Goal: Information Seeking & Learning: Learn about a topic

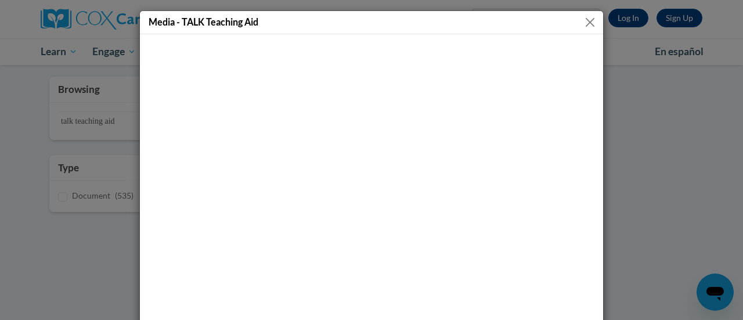
click at [589, 20] on button "Close" at bounding box center [590, 22] width 15 height 15
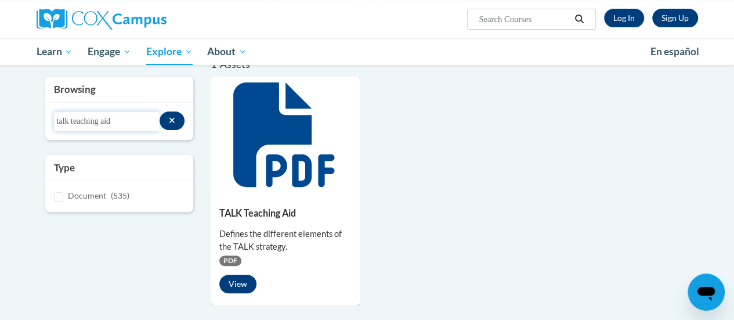
click at [109, 120] on input "talk teaching aid" at bounding box center [107, 121] width 106 height 20
type input "talk"
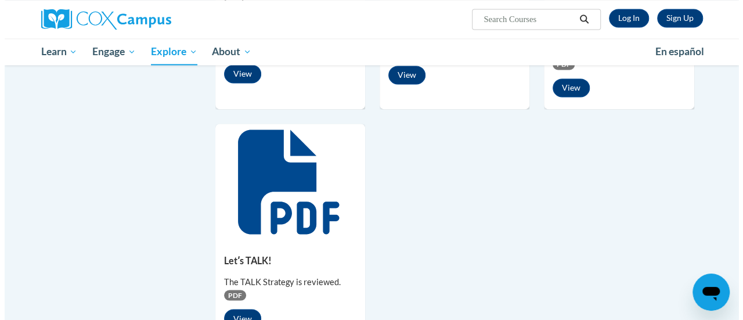
scroll to position [928, 0]
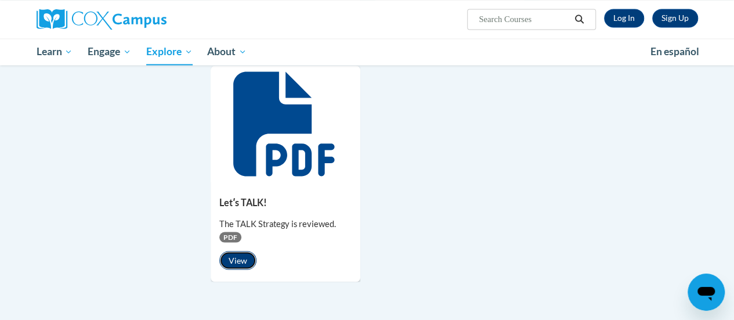
click at [245, 258] on button "View" at bounding box center [237, 260] width 37 height 19
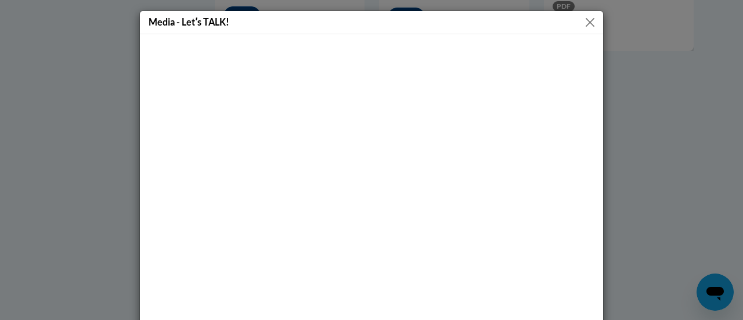
click at [579, 29] on div "Media - Letʹs TALK!" at bounding box center [371, 22] width 463 height 23
click at [588, 20] on button "Close" at bounding box center [590, 22] width 15 height 15
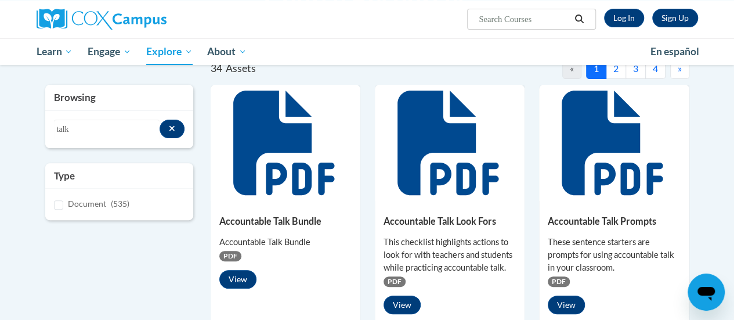
scroll to position [0, 0]
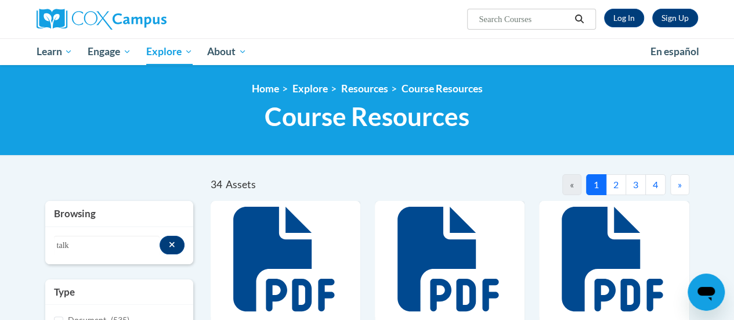
click at [613, 185] on button "2" at bounding box center [616, 184] width 20 height 21
click at [638, 184] on button "3" at bounding box center [636, 184] width 20 height 21
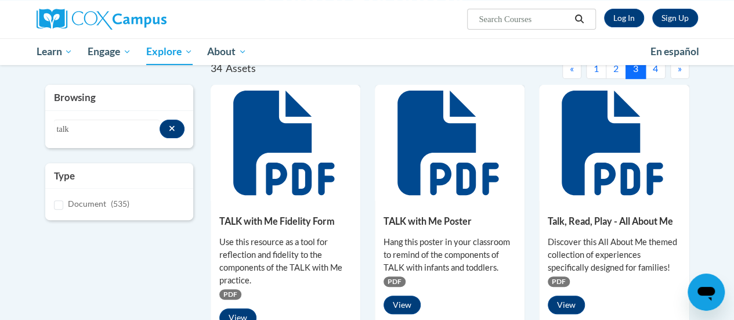
scroll to position [174, 0]
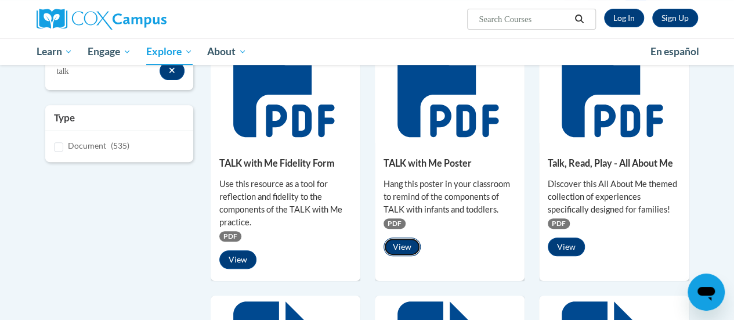
click at [397, 246] on button "View" at bounding box center [402, 246] width 37 height 19
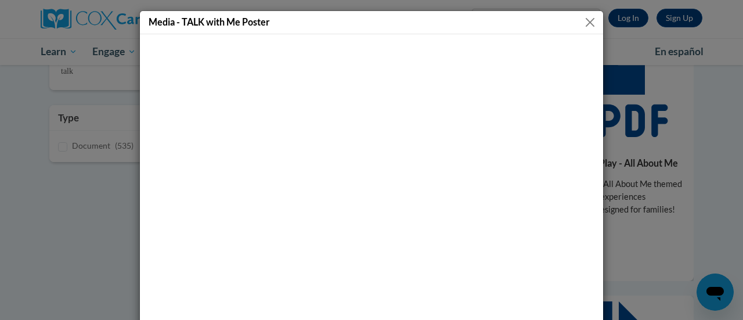
click at [583, 16] on button "Close" at bounding box center [590, 22] width 15 height 15
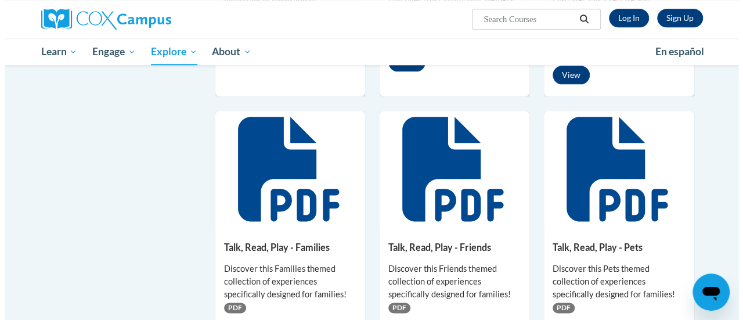
scroll to position [696, 0]
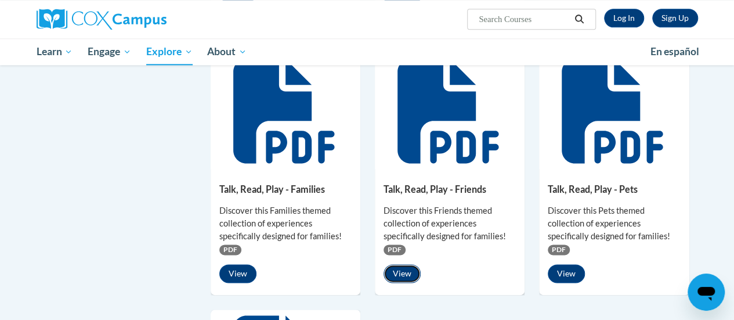
click at [404, 266] on button "View" at bounding box center [402, 273] width 37 height 19
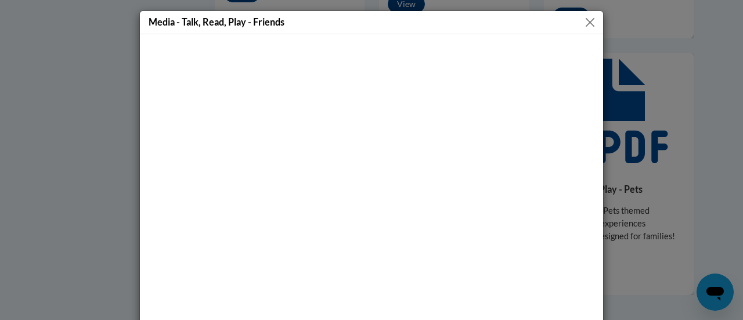
click at [585, 26] on button "Close" at bounding box center [590, 22] width 15 height 15
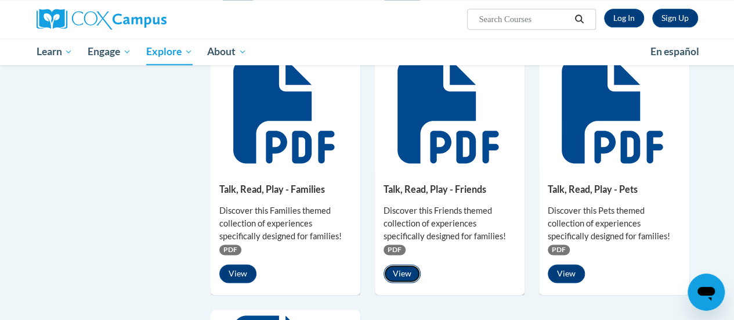
click at [395, 268] on button "View" at bounding box center [402, 273] width 37 height 19
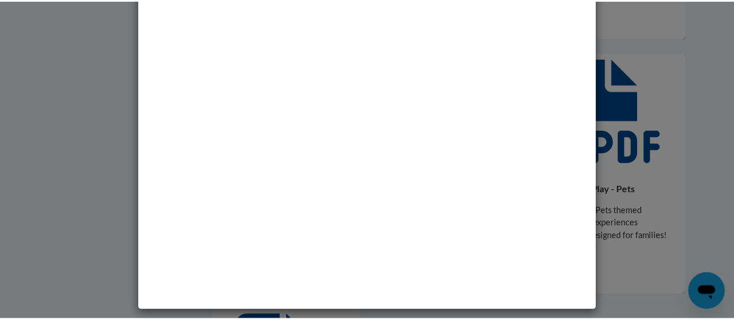
scroll to position [0, 0]
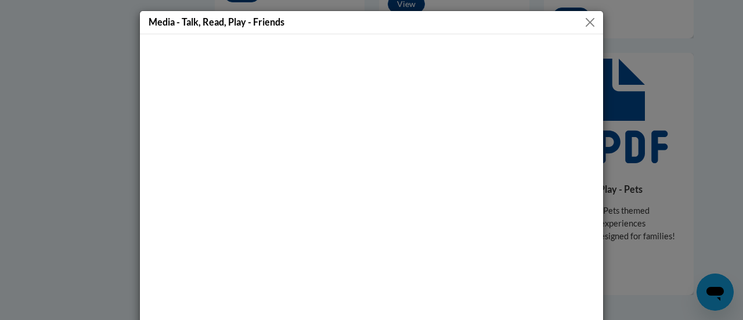
click at [587, 24] on button "Close" at bounding box center [590, 22] width 15 height 15
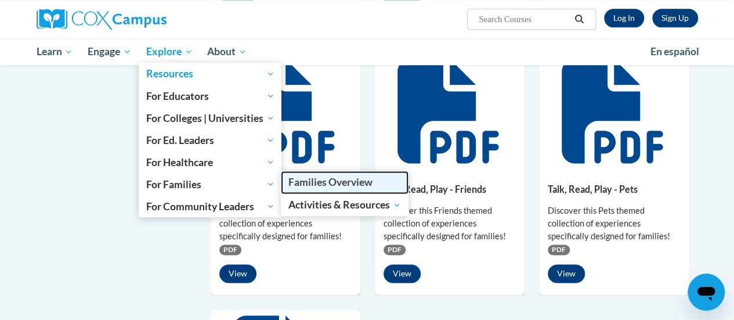
click at [353, 179] on span "Families Overview" at bounding box center [330, 182] width 84 height 12
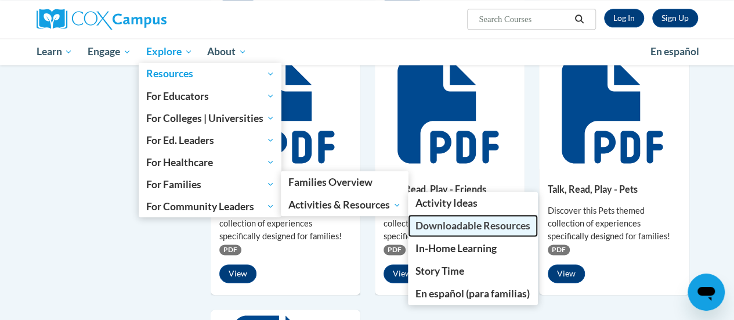
click at [453, 225] on span "Downloadable Resources" at bounding box center [472, 225] width 115 height 12
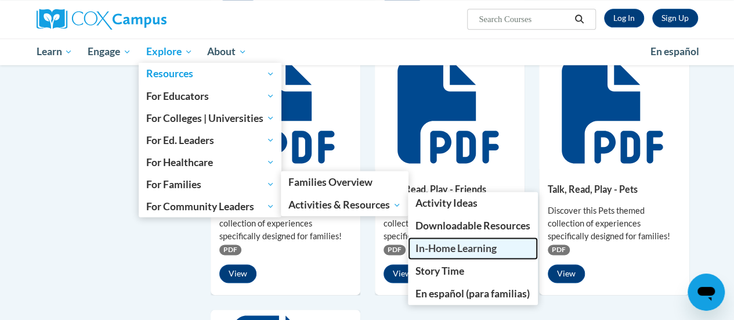
click at [454, 246] on span "In-Home Learning" at bounding box center [455, 248] width 81 height 12
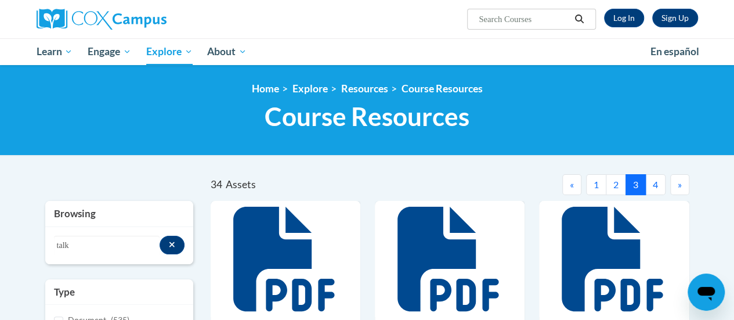
click at [74, 233] on div "Search resources talk" at bounding box center [119, 245] width 148 height 37
click at [73, 240] on input "talk" at bounding box center [107, 246] width 106 height 20
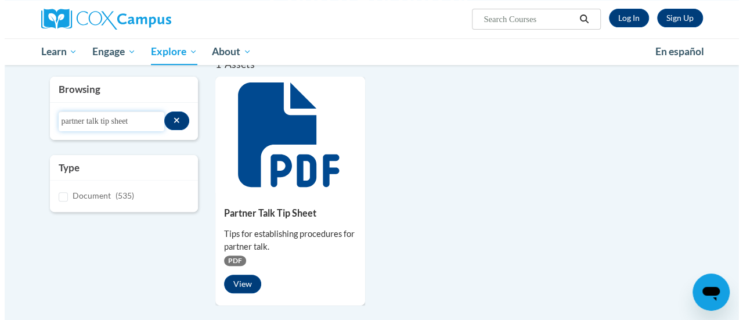
scroll to position [174, 0]
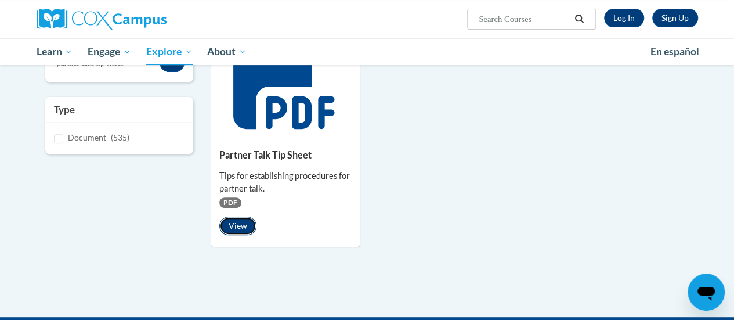
click at [236, 234] on button "View" at bounding box center [237, 225] width 37 height 19
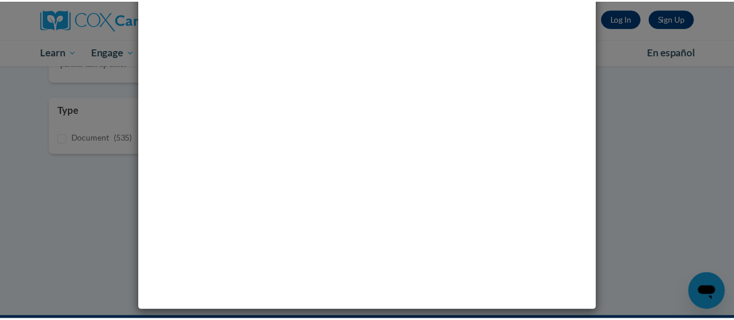
scroll to position [0, 0]
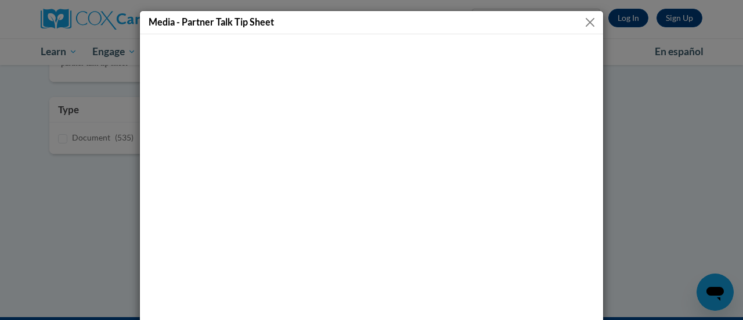
click at [583, 21] on button "Close" at bounding box center [590, 22] width 15 height 15
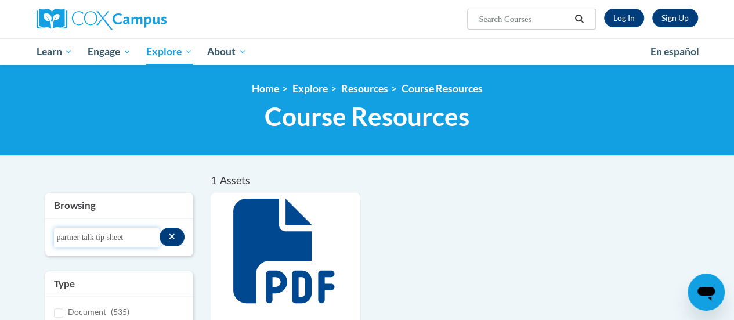
click at [68, 236] on input "partner talk tip sheet" at bounding box center [107, 237] width 106 height 20
type input "accountable talk"
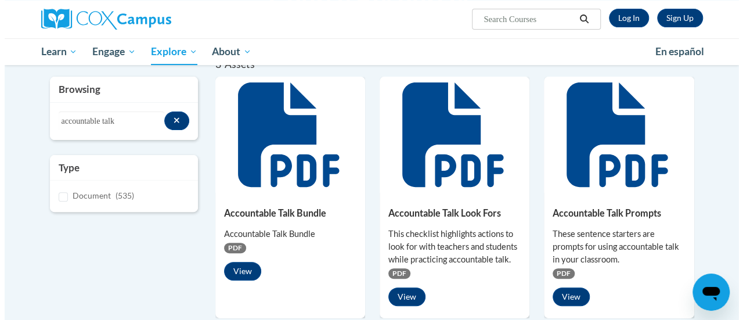
scroll to position [174, 0]
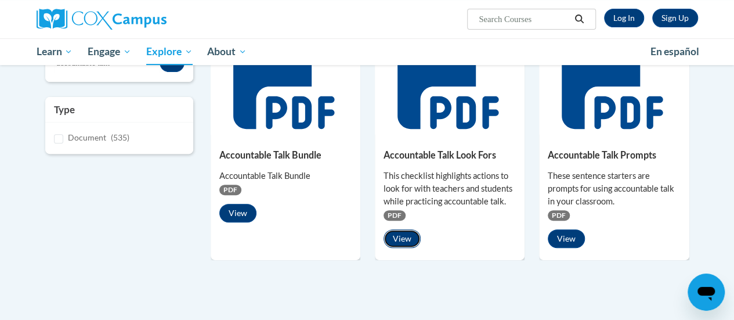
click at [402, 238] on button "View" at bounding box center [402, 238] width 37 height 19
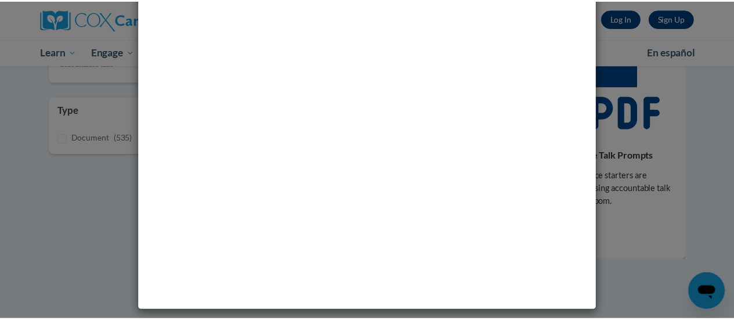
scroll to position [0, 0]
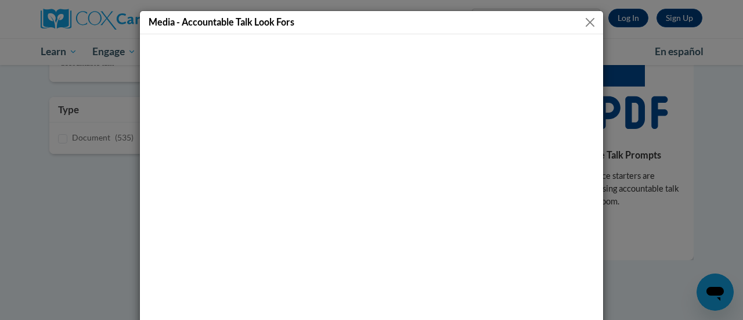
click at [585, 24] on button "Close" at bounding box center [590, 22] width 15 height 15
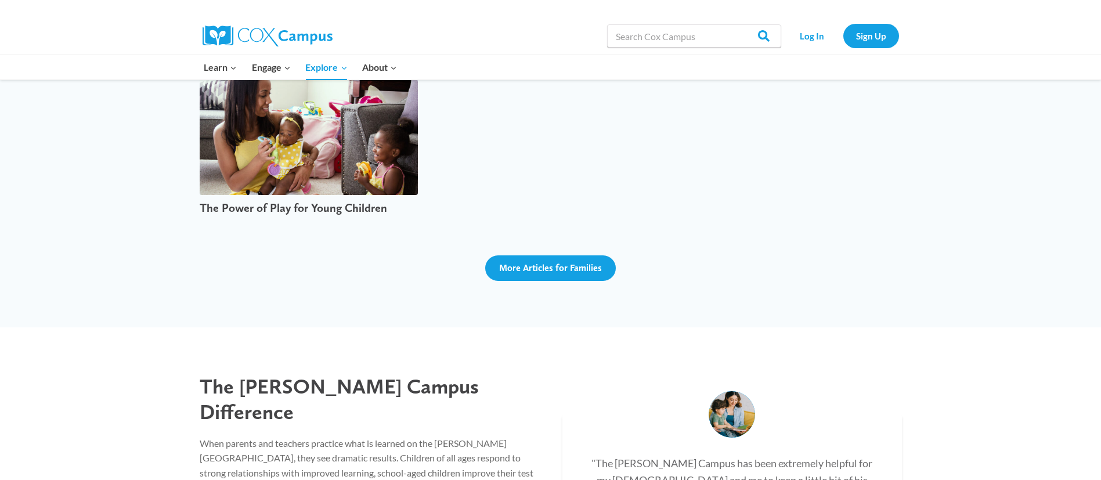
scroll to position [2524, 0]
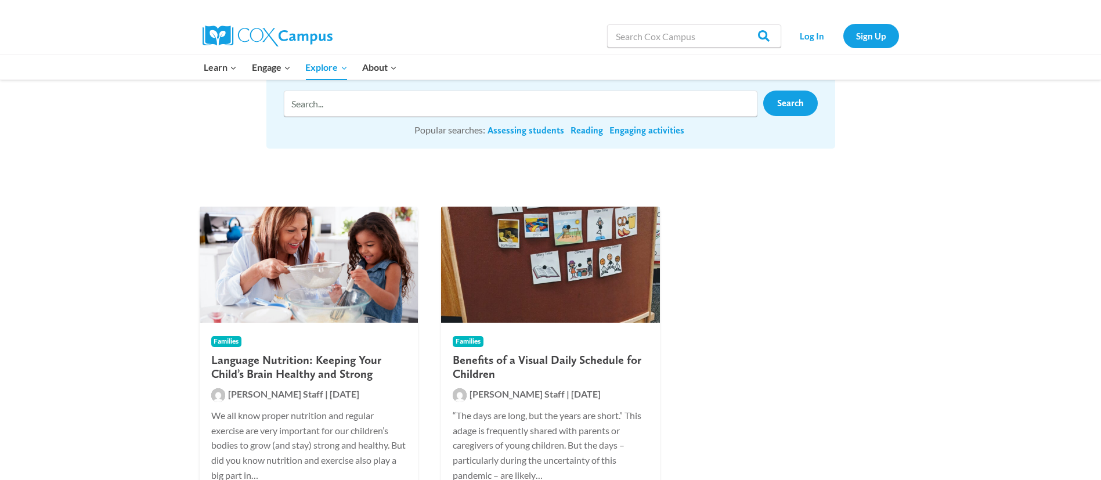
scroll to position [174, 0]
